Goal: Task Accomplishment & Management: Complete application form

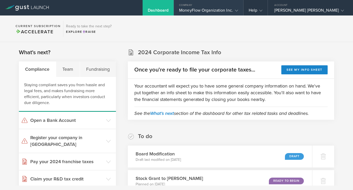
click at [238, 11] on icon at bounding box center [236, 10] width 3 height 3
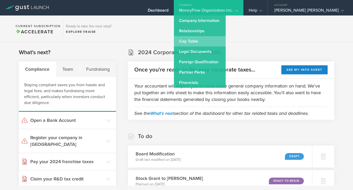
click at [221, 40] on link "Cap Table" at bounding box center [200, 41] width 52 height 10
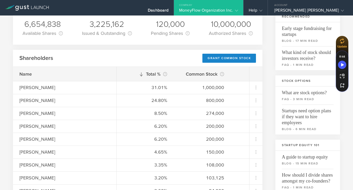
scroll to position [35, 0]
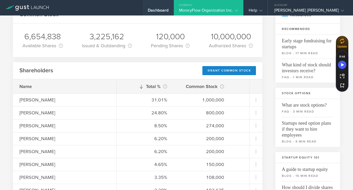
click at [168, 12] on div "Dashboard" at bounding box center [158, 12] width 21 height 8
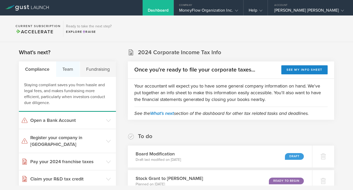
click at [69, 71] on div "Team" at bounding box center [68, 70] width 24 height 16
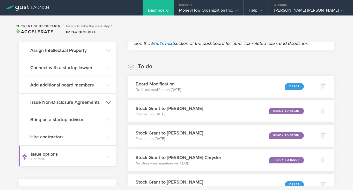
scroll to position [70, 0]
click at [60, 103] on h3 "Issue Non-Disclosure Agreements" at bounding box center [66, 102] width 73 height 7
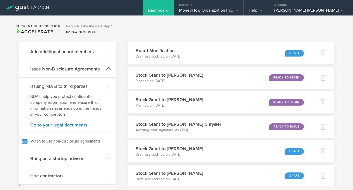
scroll to position [104, 0]
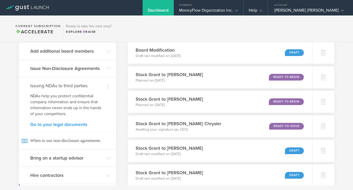
click at [63, 125] on link "Go to your legal documents" at bounding box center [67, 124] width 74 height 5
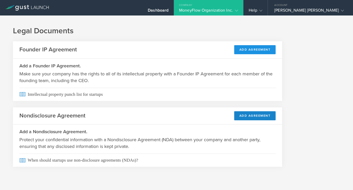
click at [246, 51] on button "Add Agreement" at bounding box center [255, 49] width 42 height 9
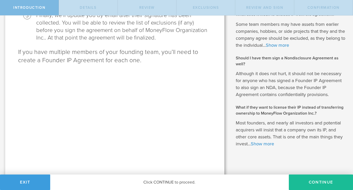
scroll to position [169, 0]
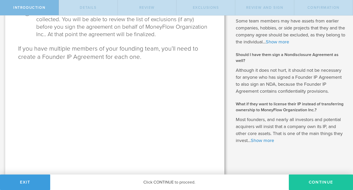
click at [308, 182] on button "Continue" at bounding box center [321, 183] width 64 height 16
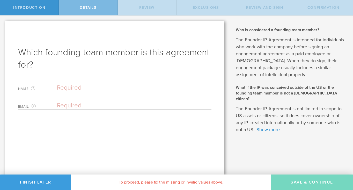
scroll to position [0, 0]
click at [73, 86] on input "text" at bounding box center [134, 88] width 154 height 8
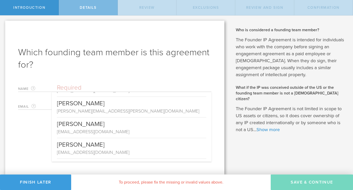
scroll to position [204, 0]
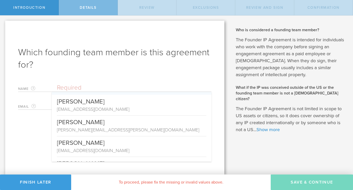
click at [67, 86] on input "text" at bounding box center [134, 88] width 154 height 8
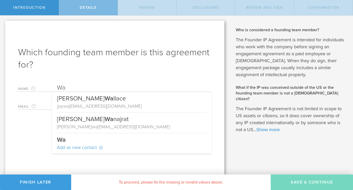
scroll to position [0, 0]
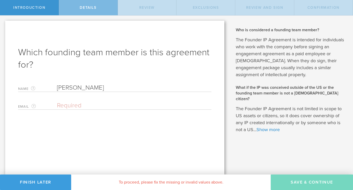
type input "[PERSON_NAME]"
click at [63, 106] on input "email" at bounding box center [133, 106] width 152 height 8
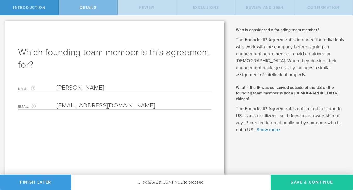
type input "[EMAIL_ADDRESS][DOMAIN_NAME]"
click at [299, 179] on button "Save & Continue" at bounding box center [312, 183] width 82 height 16
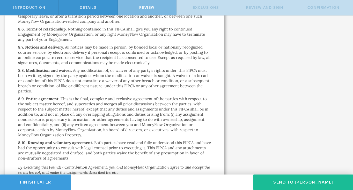
scroll to position [1551, 0]
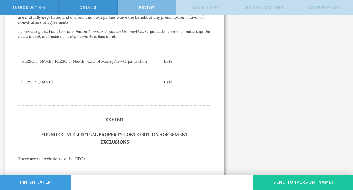
click at [293, 180] on button "Send To Wanda S. Weller" at bounding box center [303, 183] width 100 height 16
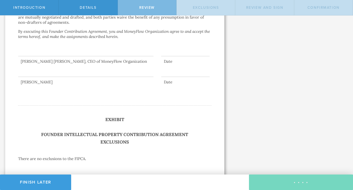
scroll to position [0, 0]
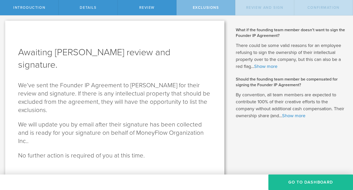
click at [293, 180] on button "Go To Dashboard" at bounding box center [310, 183] width 85 height 16
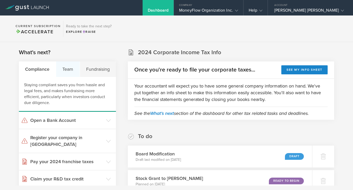
click at [70, 68] on div "Team" at bounding box center [68, 70] width 24 height 16
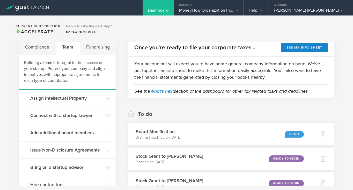
scroll to position [24, 0]
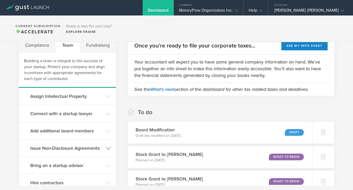
click at [72, 148] on h3 "Issue Non-Disclosure Agreements" at bounding box center [66, 148] width 73 height 7
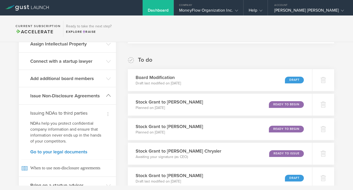
scroll to position [75, 0]
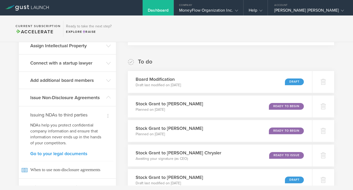
click at [62, 153] on link "Go to your legal documents" at bounding box center [67, 154] width 74 height 5
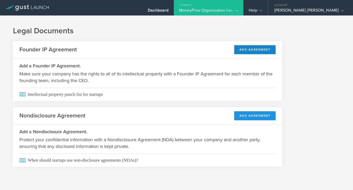
click at [245, 116] on button "Add Agreement" at bounding box center [255, 116] width 42 height 9
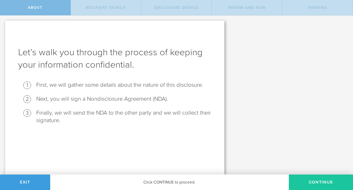
click at [298, 181] on button "Continue" at bounding box center [321, 183] width 64 height 16
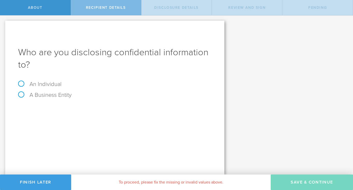
click at [45, 83] on label "An Individual" at bounding box center [39, 84] width 43 height 7
click at [3, 24] on input "An Individual" at bounding box center [1, 20] width 3 height 8
radio input "true"
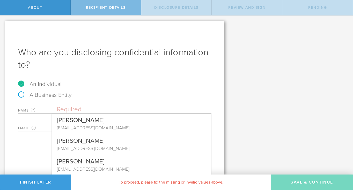
click at [73, 109] on input "text" at bounding box center [134, 110] width 154 height 8
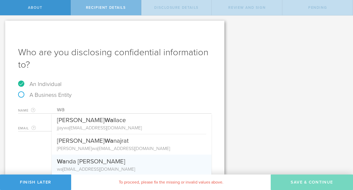
click at [78, 160] on div "Wa nda S. Weller" at bounding box center [131, 160] width 149 height 11
type input "[PERSON_NAME]"
type input "[EMAIL_ADDRESS][DOMAIN_NAME]"
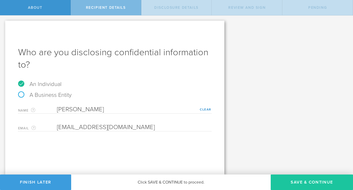
click at [301, 178] on button "Save & Continue" at bounding box center [312, 183] width 82 height 16
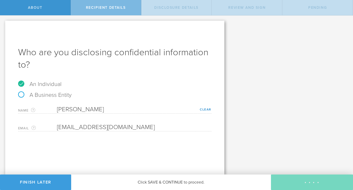
select select "string:5 years"
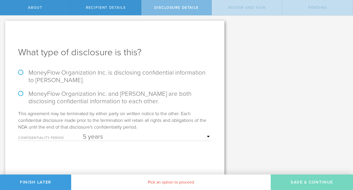
click at [70, 73] on label "MoneyFlow Organization Inc. is disclosing confidential information to Wanda S. …" at bounding box center [114, 76] width 193 height 15
click at [3, 26] on input "MoneyFlow Organization Inc. is disclosing confidential information to Wanda S. …" at bounding box center [1, 21] width 3 height 11
radio input "true"
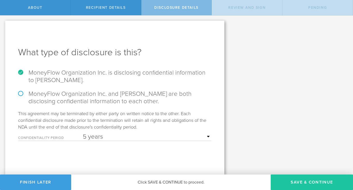
click at [278, 179] on button "Save & Continue" at bounding box center [312, 183] width 82 height 16
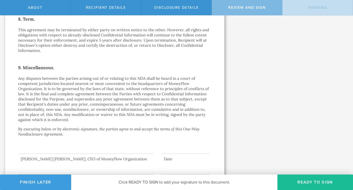
scroll to position [461, 0]
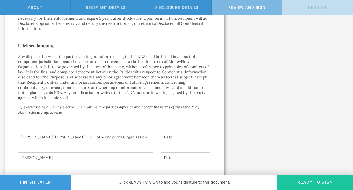
click at [294, 181] on button "Ready to Sign" at bounding box center [315, 183] width 76 height 16
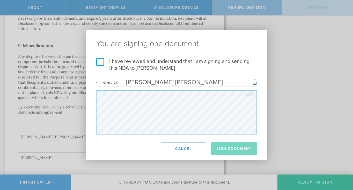
click at [103, 61] on label "I have reviewed and understand that I am signing and sending this NDA to Wanda …" at bounding box center [176, 64] width 160 height 13
click at [0, 0] on input "I have reviewed and understand that I am signing and sending this NDA to Wanda …" at bounding box center [0, 0] width 0 height 0
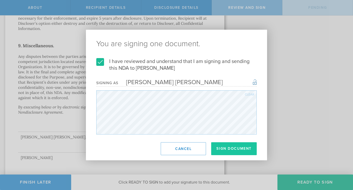
click at [237, 147] on button "Sign Document" at bounding box center [234, 149] width 46 height 13
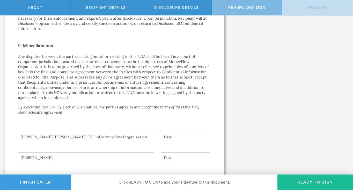
scroll to position [0, 0]
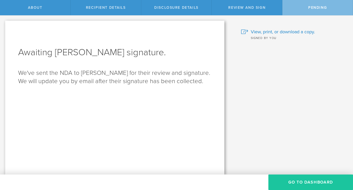
click at [301, 179] on button "Go to dashboard" at bounding box center [310, 183] width 85 height 16
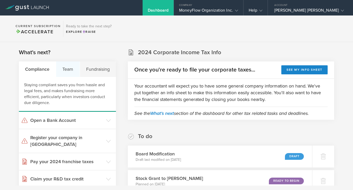
click at [64, 72] on div "Team" at bounding box center [68, 70] width 24 height 16
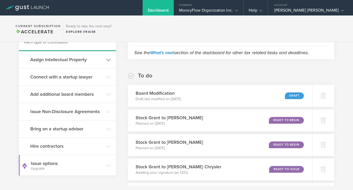
scroll to position [58, 0]
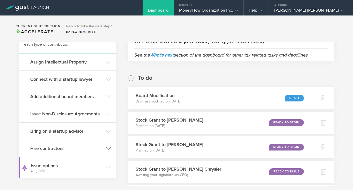
click at [54, 147] on h3 "Hire contractors" at bounding box center [66, 148] width 73 height 7
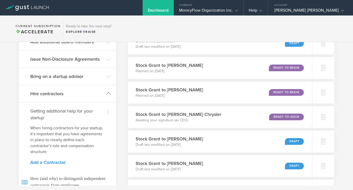
scroll to position [115, 0]
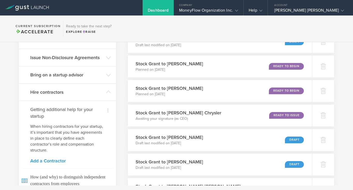
click at [52, 161] on link "Add a Contractor" at bounding box center [67, 161] width 74 height 5
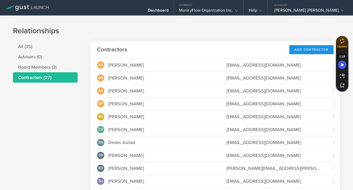
click at [302, 48] on div "Add Contractor" at bounding box center [311, 49] width 44 height 9
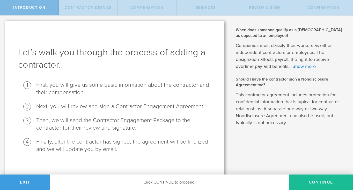
scroll to position [4, 0]
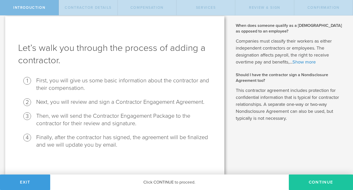
click at [298, 182] on button "Continue" at bounding box center [321, 183] width 64 height 16
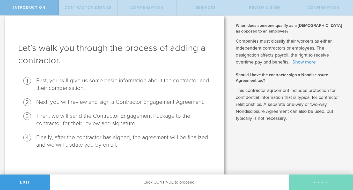
scroll to position [0, 0]
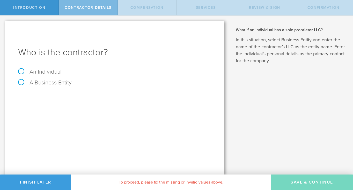
click at [42, 73] on label "An Individual" at bounding box center [39, 72] width 43 height 7
click at [3, 24] on input "An Individual" at bounding box center [1, 20] width 3 height 8
radio input "true"
click at [63, 95] on input "text" at bounding box center [134, 97] width 154 height 8
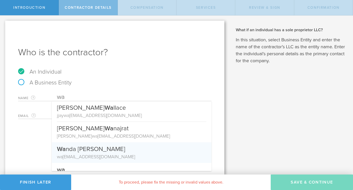
click at [69, 151] on div "Wa nda [PERSON_NAME]" at bounding box center [131, 148] width 149 height 11
type input "[PERSON_NAME]"
type input "[EMAIL_ADDRESS][DOMAIN_NAME]"
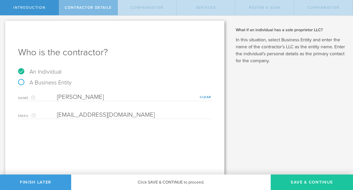
click at [302, 180] on button "Save & Continue" at bounding box center [312, 183] width 82 height 16
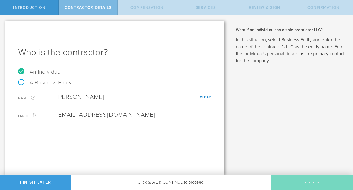
select select "none"
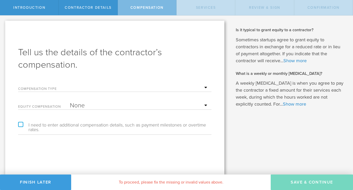
click at [206, 87] on select "Hourly Daily Weekly Retainer Monthly Retainer Project Flat Rate No cash compens…" at bounding box center [139, 88] width 139 height 8
select select "noCash"
click at [70, 84] on select "Hourly Daily Weekly Retainer Monthly Retainer Project Flat Rate No cash compens…" at bounding box center [139, 88] width 139 height 8
click at [204, 105] on select "None Stock Grant" at bounding box center [139, 106] width 139 height 8
select select "stock"
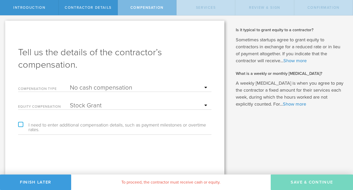
click at [70, 102] on select "None Stock Grant" at bounding box center [139, 106] width 139 height 8
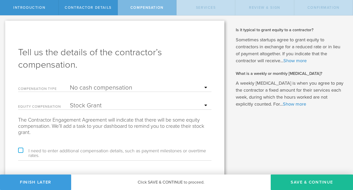
scroll to position [13, 0]
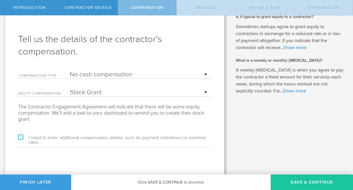
click at [284, 182] on button "Save & Continue" at bounding box center [312, 183] width 82 height 16
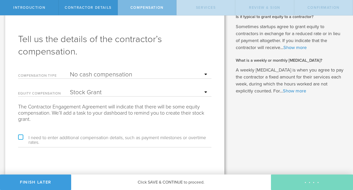
scroll to position [0, 0]
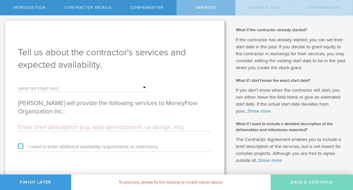
click at [64, 127] on input "text" at bounding box center [114, 128] width 193 height 8
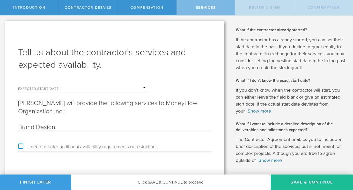
click at [34, 127] on input "Brand Design" at bounding box center [114, 128] width 193 height 8
type input "Brand & Product Design"
click at [144, 86] on input "text" at bounding box center [109, 88] width 78 height 8
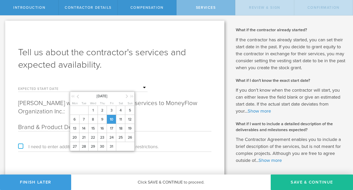
click at [113, 120] on span "10" at bounding box center [111, 119] width 9 height 9
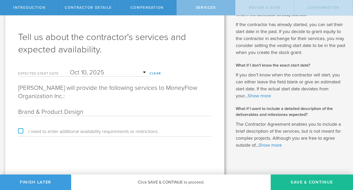
scroll to position [20, 0]
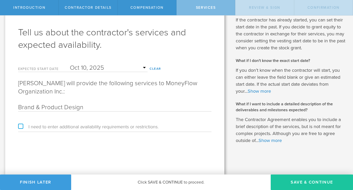
click at [284, 181] on button "Save & Continue" at bounding box center [312, 183] width 82 height 16
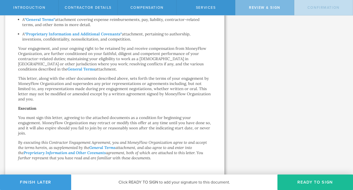
scroll to position [376, 0]
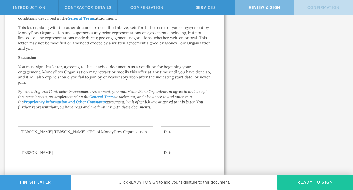
click at [291, 182] on button "Ready to Sign" at bounding box center [315, 183] width 76 height 16
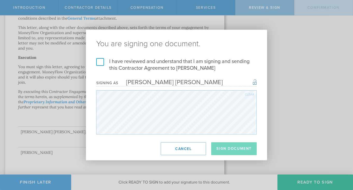
click at [98, 60] on label "I have reviewed and understand that I am signing and sending this Contractor Ag…" at bounding box center [176, 64] width 160 height 13
click at [0, 0] on input "I have reviewed and understand that I am signing and sending this Contractor Ag…" at bounding box center [0, 0] width 0 height 0
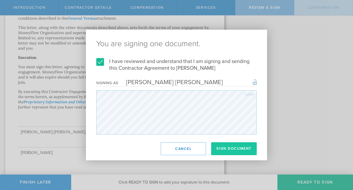
click at [238, 150] on button "Sign Document" at bounding box center [234, 149] width 46 height 13
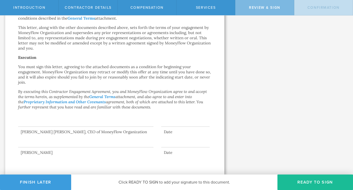
scroll to position [0, 0]
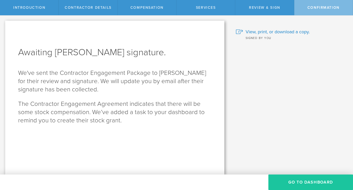
click at [292, 180] on button "Go To Dashboard" at bounding box center [310, 183] width 85 height 16
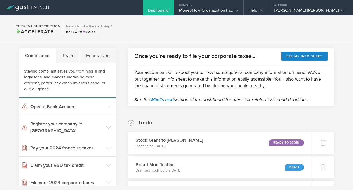
scroll to position [22, 0]
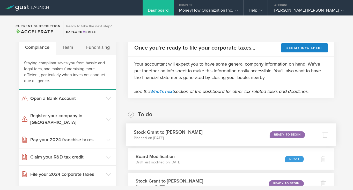
click at [278, 135] on div "Ready to Begin" at bounding box center [287, 134] width 35 height 7
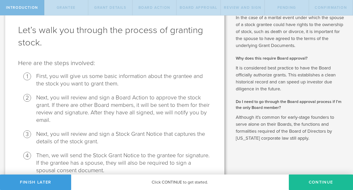
scroll to position [84, 0]
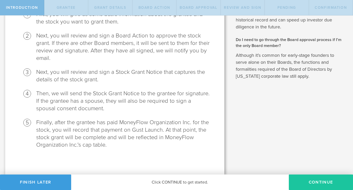
click at [313, 182] on button "Continue" at bounding box center [321, 183] width 64 height 16
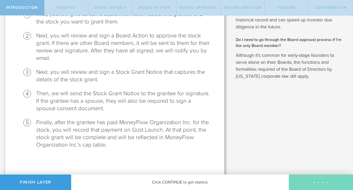
radio input "true"
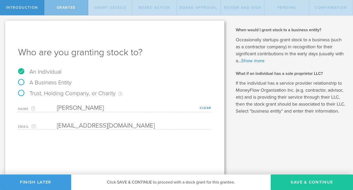
click at [309, 183] on button "Save & Continue" at bounding box center [312, 183] width 82 height 16
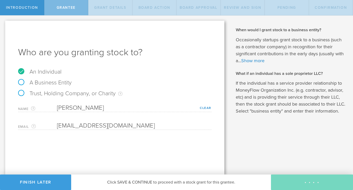
type input "48"
type input "12"
select select "none"
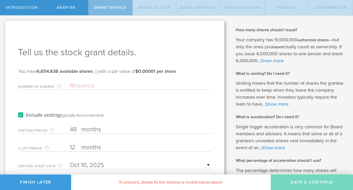
click at [75, 132] on input "48" at bounding box center [141, 130] width 142 height 8
drag, startPoint x: 75, startPoint y: 132, endPoint x: 70, endPoint y: 132, distance: 4.9
click at [70, 132] on input "48" at bounding box center [141, 130] width 142 height 8
drag, startPoint x: 70, startPoint y: 132, endPoint x: 77, endPoint y: 132, distance: 7.0
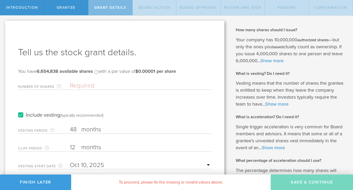
click at [77, 132] on input "48" at bounding box center [141, 130] width 142 height 8
type input "24"
click at [81, 88] on input "Number of Shares The total amount of stock the company is granting to this reci…" at bounding box center [141, 86] width 142 height 8
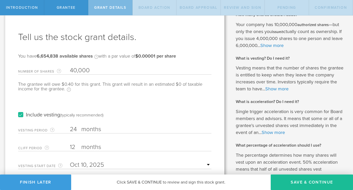
scroll to position [17, 0]
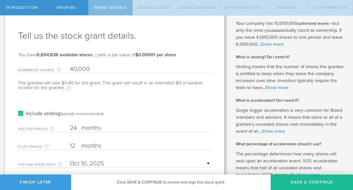
type input "40,000"
drag, startPoint x: 75, startPoint y: 145, endPoint x: 70, endPoint y: 145, distance: 5.2
click at [70, 145] on input "12" at bounding box center [141, 146] width 142 height 8
click at [71, 146] on input "2" at bounding box center [141, 146] width 142 height 8
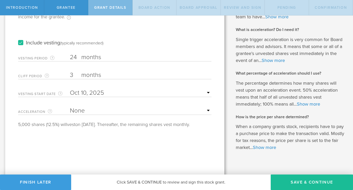
scroll to position [88, 0]
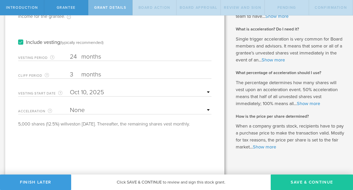
type input "3"
click at [305, 180] on button "Save & Continue" at bounding box center [312, 183] width 82 height 16
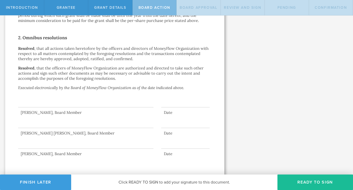
scroll to position [386, 0]
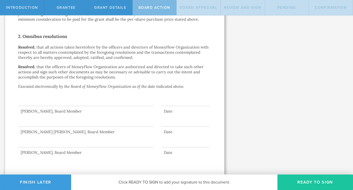
click at [291, 184] on button "Ready to Sign" at bounding box center [315, 183] width 76 height 16
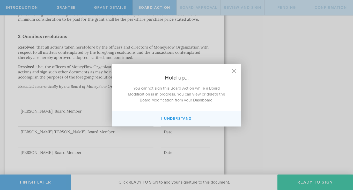
click at [182, 119] on button "I Understand" at bounding box center [176, 119] width 129 height 15
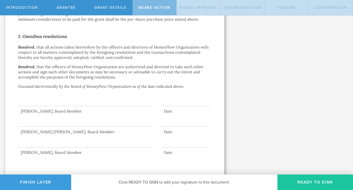
click at [289, 184] on button "Ready to Sign" at bounding box center [315, 183] width 76 height 16
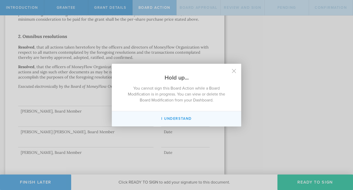
click at [165, 120] on button "I Understand" at bounding box center [176, 119] width 129 height 15
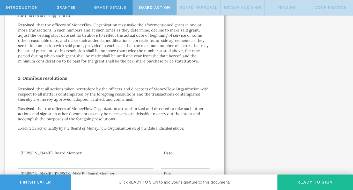
scroll to position [337, 0]
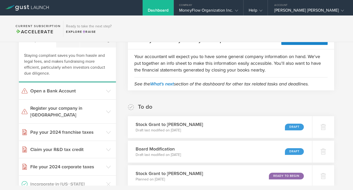
scroll to position [32, 0]
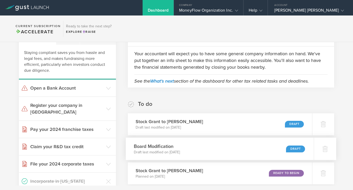
click at [291, 150] on div "Draft" at bounding box center [295, 149] width 19 height 7
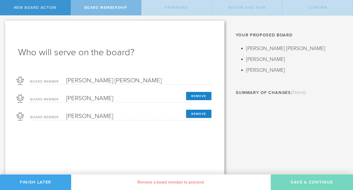
click at [60, 186] on button "Finish Later" at bounding box center [35, 183] width 71 height 16
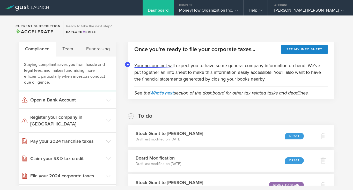
scroll to position [24, 0]
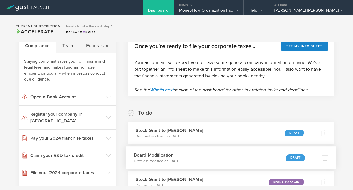
click at [289, 156] on div "Draft" at bounding box center [295, 157] width 19 height 7
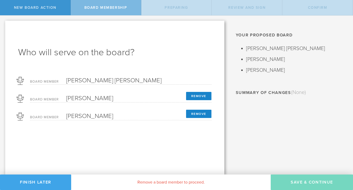
click at [57, 183] on button "Finish Later" at bounding box center [35, 183] width 71 height 16
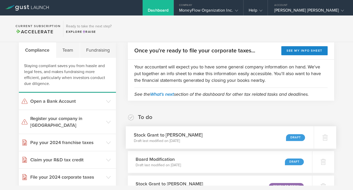
scroll to position [23, 0]
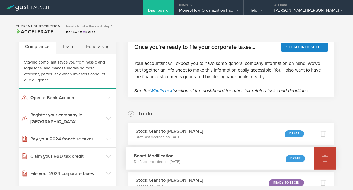
click at [325, 160] on icon at bounding box center [324, 159] width 5 height 5
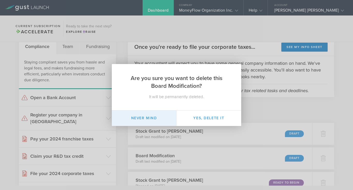
click at [146, 115] on button "Never mind" at bounding box center [144, 119] width 65 height 16
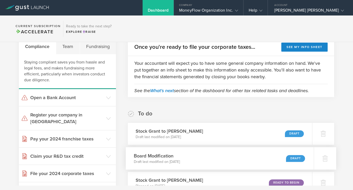
click at [293, 158] on div "Draft" at bounding box center [295, 158] width 19 height 7
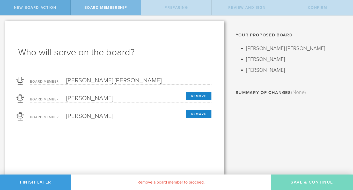
click at [40, 11] on div "New Board Action" at bounding box center [35, 7] width 71 height 15
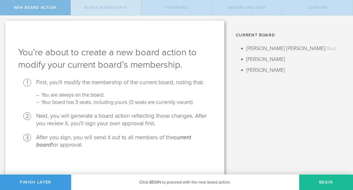
click at [101, 6] on span "Board Membership" at bounding box center [105, 7] width 43 height 4
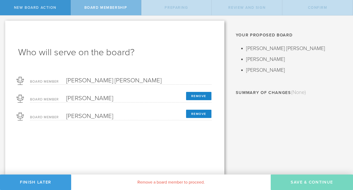
click at [168, 10] on div "Preparing" at bounding box center [176, 7] width 71 height 15
click at [259, 132] on div "Current Board [PERSON_NAME] [PERSON_NAME] (You) [PERSON_NAME] [PERSON_NAME] Why…" at bounding box center [290, 95] width 123 height 159
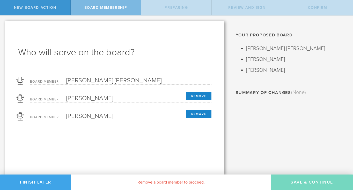
click at [64, 186] on button "Finish Later" at bounding box center [35, 183] width 71 height 16
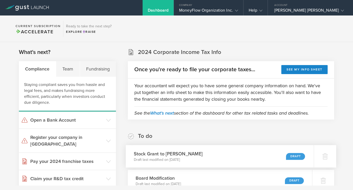
scroll to position [1, 0]
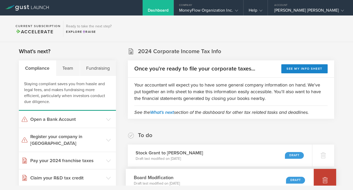
click at [325, 180] on icon at bounding box center [324, 180] width 5 height 5
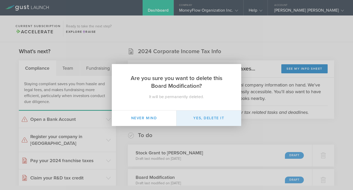
click at [206, 119] on button "Yes, delete it" at bounding box center [208, 119] width 65 height 16
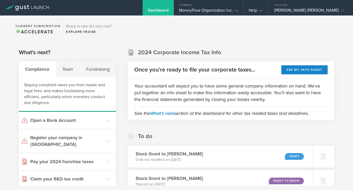
scroll to position [14, 0]
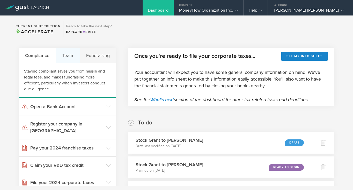
click at [69, 57] on div "Team" at bounding box center [68, 56] width 24 height 16
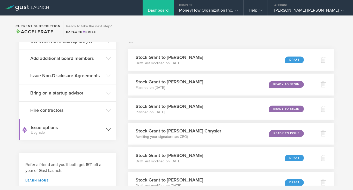
scroll to position [0, 0]
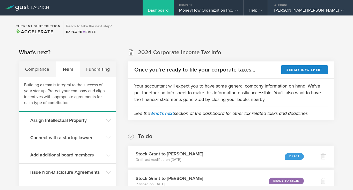
click at [313, 10] on div "[PERSON_NAME] [PERSON_NAME]" at bounding box center [309, 12] width 70 height 8
click at [341, 10] on icon at bounding box center [342, 10] width 3 height 3
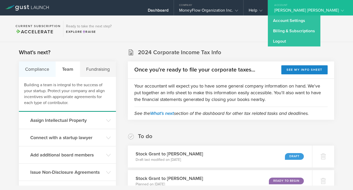
click at [41, 69] on div "Compliance" at bounding box center [37, 70] width 37 height 16
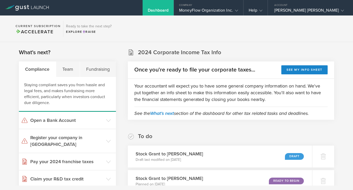
scroll to position [1, 0]
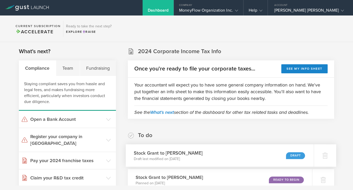
click at [261, 153] on div "Stock Grant to Wanda S. Weller Draft last modified on Oct 10, 2025 Draft" at bounding box center [220, 156] width 188 height 23
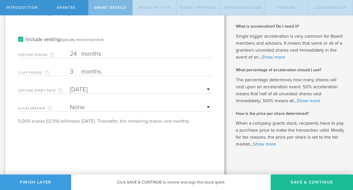
scroll to position [94, 0]
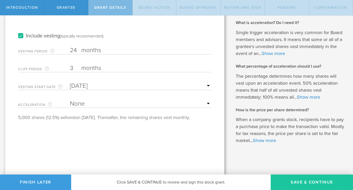
click at [283, 180] on button "Save & Continue" at bounding box center [312, 183] width 82 height 16
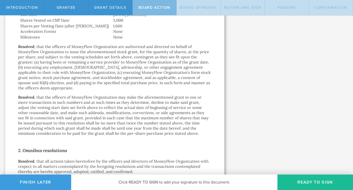
scroll to position [386, 0]
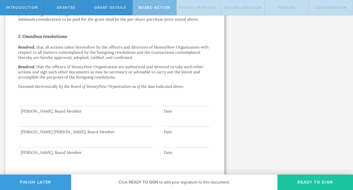
click at [285, 180] on button "Ready to Sign" at bounding box center [315, 183] width 76 height 16
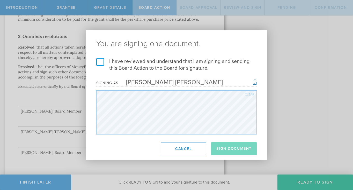
click at [100, 60] on label "I have reviewed and understand that I am signing and sending this Board Action …" at bounding box center [176, 64] width 160 height 13
click at [0, 0] on input "I have reviewed and understand that I am signing and sending this Board Action …" at bounding box center [0, 0] width 0 height 0
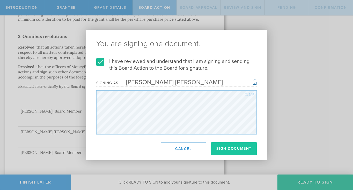
click at [222, 148] on button "Sign Document" at bounding box center [234, 149] width 46 height 13
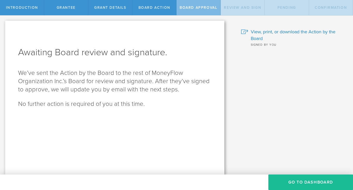
scroll to position [0, 0]
click at [294, 182] on button "Go To Dashboard" at bounding box center [310, 183] width 85 height 16
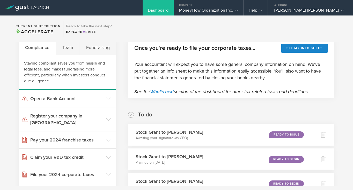
scroll to position [23, 0]
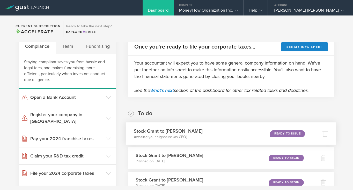
click at [274, 135] on div "Ready to Issue" at bounding box center [287, 133] width 35 height 7
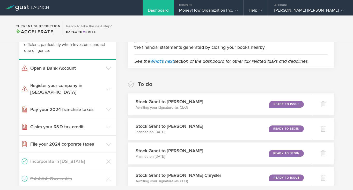
scroll to position [52, 0]
click at [181, 108] on p "Awaiting your signature (as CEO)" at bounding box center [168, 108] width 69 height 5
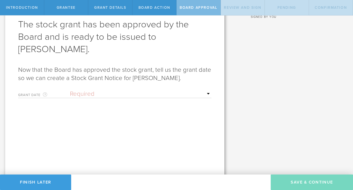
scroll to position [30, 0]
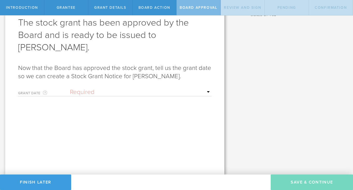
click at [209, 90] on select "Required Upon grantee's signature A specific date" at bounding box center [141, 92] width 142 height 8
select select "uponGranteeSignature"
click at [70, 88] on select "Required Upon grantee's signature A specific date" at bounding box center [141, 92] width 142 height 8
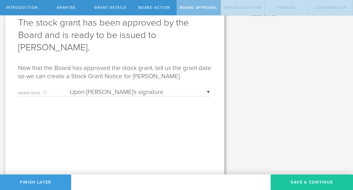
click at [289, 180] on button "Save & Continue" at bounding box center [312, 183] width 82 height 16
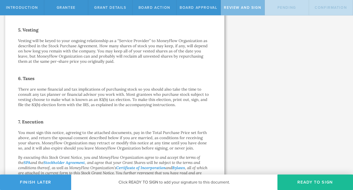
scroll to position [397, 0]
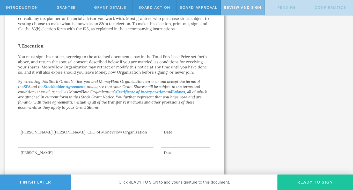
click at [303, 182] on button "Ready to Sign" at bounding box center [315, 183] width 76 height 16
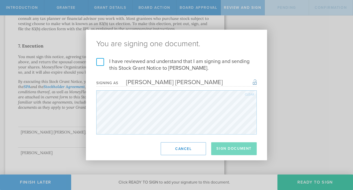
click at [103, 62] on label "I have reviewed and understand that I am signing and sending this Stock Grant N…" at bounding box center [176, 64] width 160 height 13
click at [0, 0] on input "I have reviewed and understand that I am signing and sending this Stock Grant N…" at bounding box center [0, 0] width 0 height 0
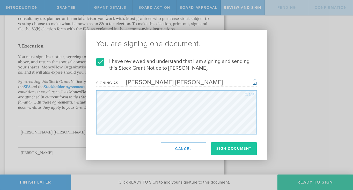
click at [216, 150] on button "Sign Document" at bounding box center [234, 149] width 46 height 13
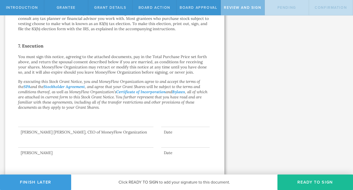
scroll to position [0, 0]
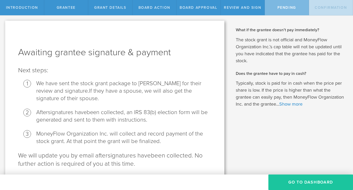
click at [280, 180] on button "Go To Dashboard" at bounding box center [310, 183] width 85 height 16
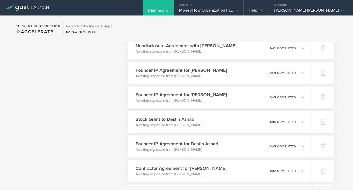
scroll to position [380, 0]
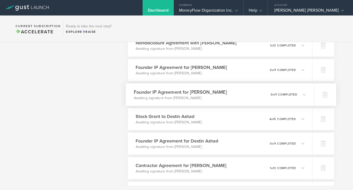
click at [175, 93] on h3 "Founder IP Agreement for Frank Amoroso" at bounding box center [180, 92] width 93 height 7
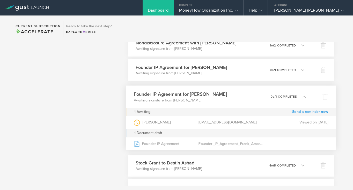
click at [296, 113] on link "Send a reminder now" at bounding box center [310, 112] width 36 height 8
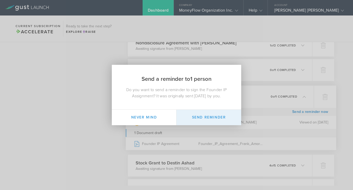
click at [201, 118] on button "Send Reminder" at bounding box center [208, 118] width 65 height 16
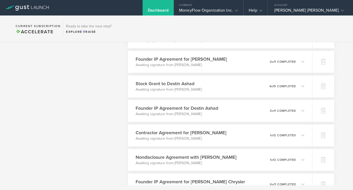
scroll to position [415, 0]
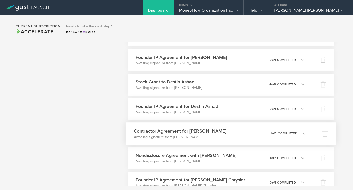
click at [230, 132] on div "Contractor Agreement for Frank Amoroso Awaiting signature from Frank Amoroso 0 …" at bounding box center [220, 134] width 188 height 23
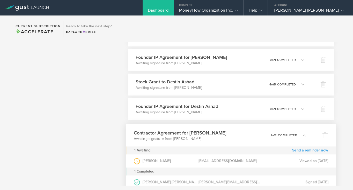
click at [310, 151] on link "Send a reminder now" at bounding box center [310, 151] width 36 height 8
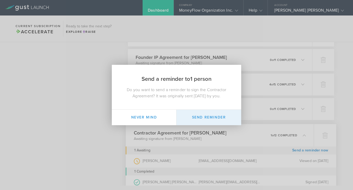
click at [197, 119] on button "Send Reminder" at bounding box center [208, 118] width 65 height 16
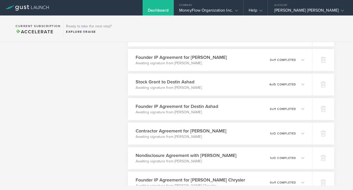
scroll to position [430, 0]
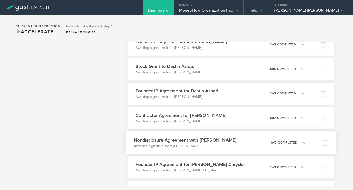
click at [255, 142] on div "Nondisclosure Agreement with Frank Amoroso Awaiting signature from Frank Amoros…" at bounding box center [220, 143] width 188 height 23
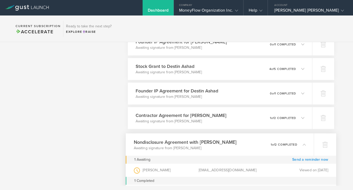
click at [298, 160] on link "Send a reminder now" at bounding box center [310, 160] width 36 height 8
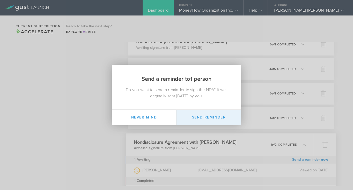
click at [197, 117] on button "Send Reminder" at bounding box center [208, 118] width 65 height 16
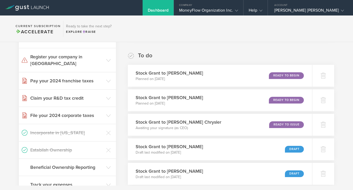
scroll to position [80, 0]
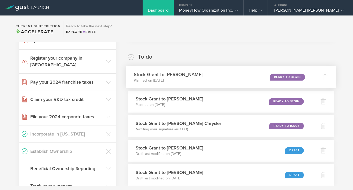
click at [277, 75] on div "Ready to Begin" at bounding box center [287, 77] width 35 height 7
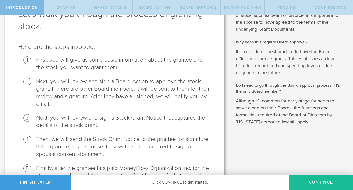
scroll to position [84, 0]
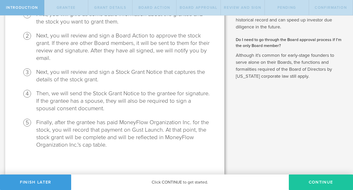
click at [310, 183] on button "Continue" at bounding box center [321, 183] width 64 height 16
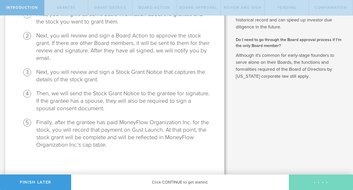
radio input "true"
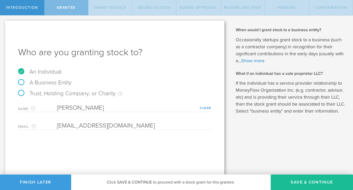
scroll to position [0, 0]
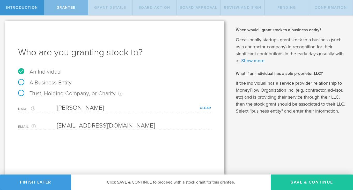
click at [282, 180] on button "Save & Continue" at bounding box center [312, 183] width 82 height 16
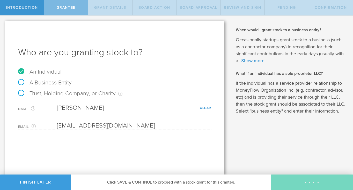
type input "48"
type input "12"
select select "none"
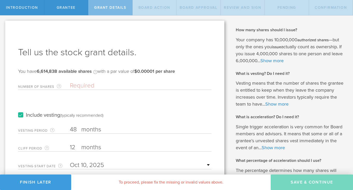
drag, startPoint x: 77, startPoint y: 148, endPoint x: 67, endPoint y: 148, distance: 10.1
click at [67, 148] on div "Cliff Period The initial waiting period before the first set of shares vests. T…" at bounding box center [114, 146] width 193 height 11
type input "3"
click at [77, 87] on input "Number of Shares The total amount of stock the company is granting to this reci…" at bounding box center [141, 86] width 142 height 8
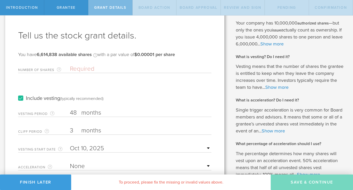
scroll to position [17, 0]
type input "40,000"
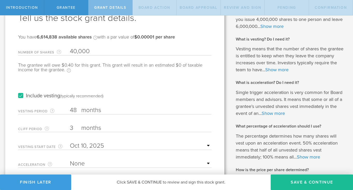
scroll to position [37, 0]
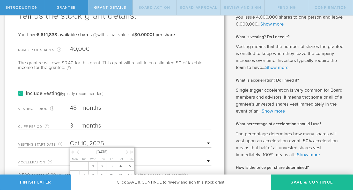
click at [208, 144] on input "text" at bounding box center [141, 144] width 142 height 8
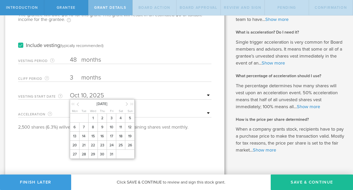
scroll to position [85, 0]
click at [76, 104] on div at bounding box center [75, 104] width 9 height 5
click at [77, 104] on icon at bounding box center [78, 104] width 2 height 6
click at [77, 136] on span "15" at bounding box center [74, 135] width 9 height 9
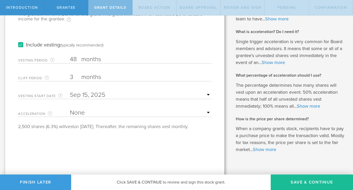
scroll to position [86, 0]
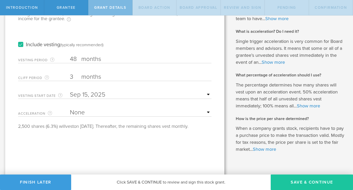
click at [295, 181] on button "Save & Continue" at bounding box center [312, 183] width 82 height 16
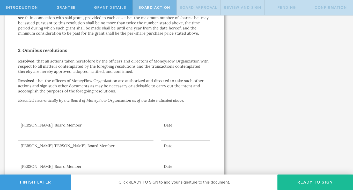
scroll to position [386, 0]
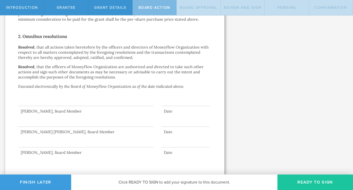
click at [314, 181] on button "Ready to Sign" at bounding box center [315, 183] width 76 height 16
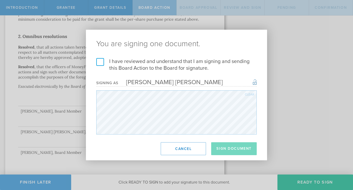
click at [100, 61] on label "I have reviewed and understand that I am signing and sending this Board Action …" at bounding box center [176, 64] width 160 height 13
click at [0, 0] on input "I have reviewed and understand that I am signing and sending this Board Action …" at bounding box center [0, 0] width 0 height 0
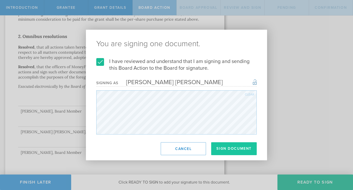
click at [244, 148] on button "Sign Document" at bounding box center [234, 149] width 46 height 13
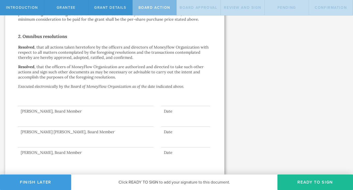
scroll to position [0, 0]
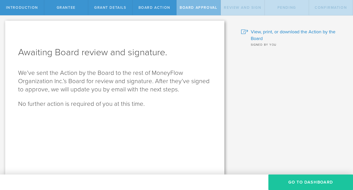
click at [279, 179] on button "Go To Dashboard" at bounding box center [310, 183] width 85 height 16
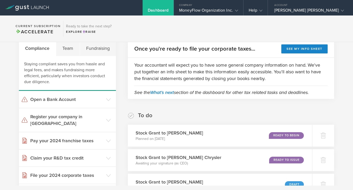
scroll to position [23, 0]
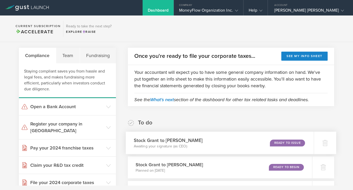
scroll to position [23, 0]
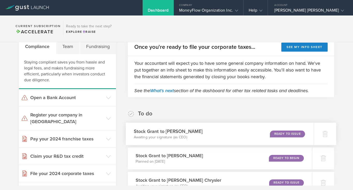
click at [279, 133] on div "Ready to Issue" at bounding box center [287, 134] width 35 height 7
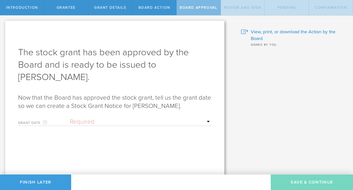
click at [91, 122] on select "Required Upon [PERSON_NAME]'s signature A specific date" at bounding box center [141, 122] width 142 height 8
click at [75, 122] on select "Required Upon [PERSON_NAME]'s signature A specific date" at bounding box center [141, 122] width 142 height 8
click at [70, 118] on select "Required Upon [PERSON_NAME]'s signature A specific date" at bounding box center [141, 122] width 142 height 8
click at [84, 142] on input "text" at bounding box center [141, 140] width 142 height 8
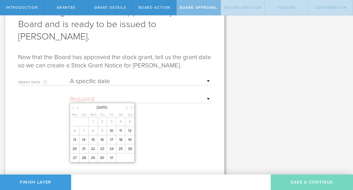
scroll to position [45, 0]
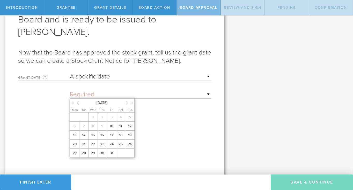
click at [77, 104] on icon at bounding box center [78, 103] width 2 height 6
click at [77, 96] on input "text" at bounding box center [141, 95] width 142 height 8
click at [208, 75] on select "Required Upon grantee's signature A specific date" at bounding box center [141, 77] width 142 height 8
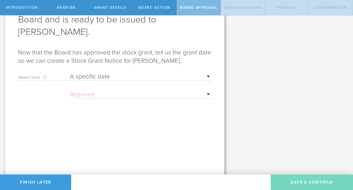
select select "uponGranteeSignature"
click at [70, 73] on select "Required Upon grantee's signature A specific date" at bounding box center [141, 77] width 142 height 8
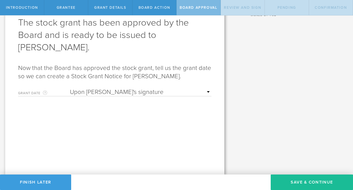
scroll to position [30, 0]
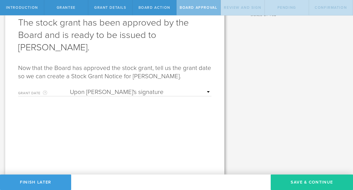
click at [309, 179] on button "Save & Continue" at bounding box center [312, 183] width 82 height 16
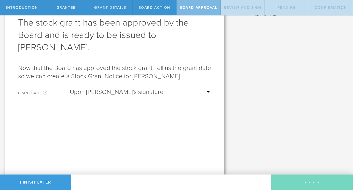
scroll to position [0, 0]
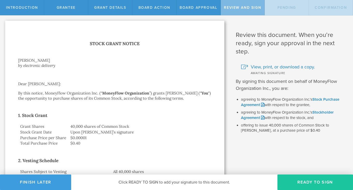
click at [300, 182] on button "Ready to Sign" at bounding box center [315, 183] width 76 height 16
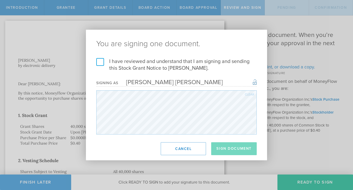
click at [97, 62] on label "I have reviewed and understand that I am signing and sending this Stock Grant N…" at bounding box center [176, 64] width 160 height 13
click at [0, 0] on input "I have reviewed and understand that I am signing and sending this Stock Grant N…" at bounding box center [0, 0] width 0 height 0
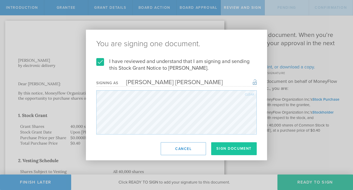
click at [236, 147] on button "Sign Document" at bounding box center [234, 149] width 46 height 13
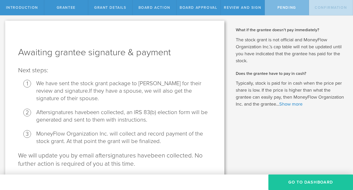
click at [294, 180] on button "Go To Dashboard" at bounding box center [310, 183] width 85 height 16
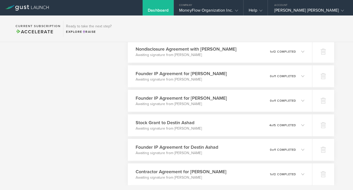
scroll to position [374, 0]
click at [199, 126] on div "Stock Grant to Destin Ashad Awaiting signature from Destin Ashad 0 undeliverabl…" at bounding box center [220, 125] width 188 height 23
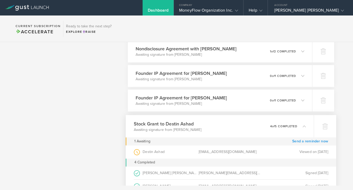
click at [296, 140] on link "Send a reminder now" at bounding box center [310, 142] width 36 height 8
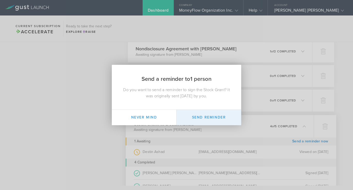
click at [204, 117] on button "Send Reminder" at bounding box center [208, 118] width 65 height 16
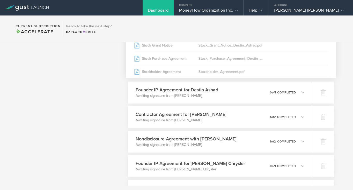
scroll to position [579, 0]
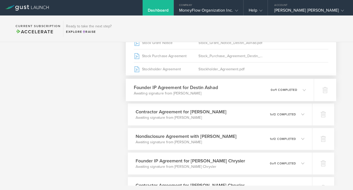
click at [163, 90] on h3 "Founder IP Agreement for Destin Ashad" at bounding box center [176, 87] width 84 height 7
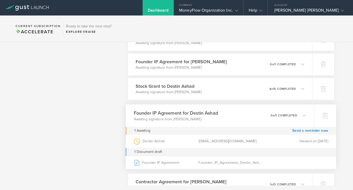
scroll to position [411, 0]
click at [299, 129] on link "Send a reminder now" at bounding box center [310, 130] width 36 height 8
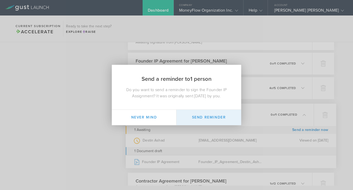
click at [201, 117] on button "Send Reminder" at bounding box center [208, 118] width 65 height 16
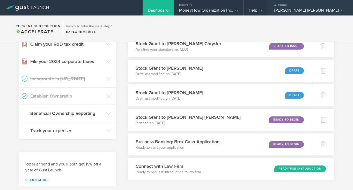
scroll to position [138, 0]
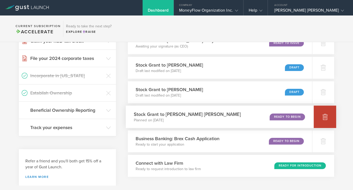
click at [323, 116] on icon at bounding box center [324, 117] width 5 height 5
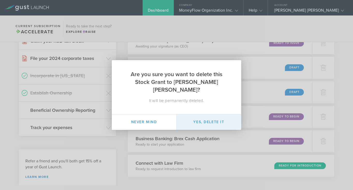
click at [221, 122] on button "Yes, delete it" at bounding box center [208, 123] width 65 height 16
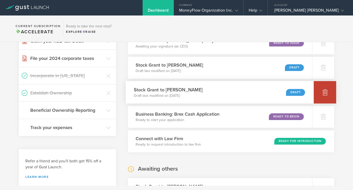
click at [323, 93] on icon at bounding box center [324, 92] width 5 height 5
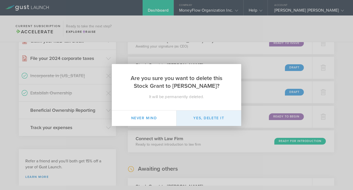
click at [206, 121] on button "Yes, delete it" at bounding box center [208, 119] width 65 height 16
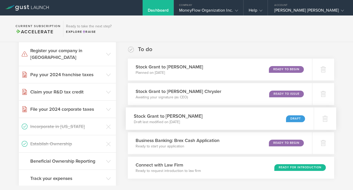
scroll to position [88, 0]
